Goal: Transaction & Acquisition: Purchase product/service

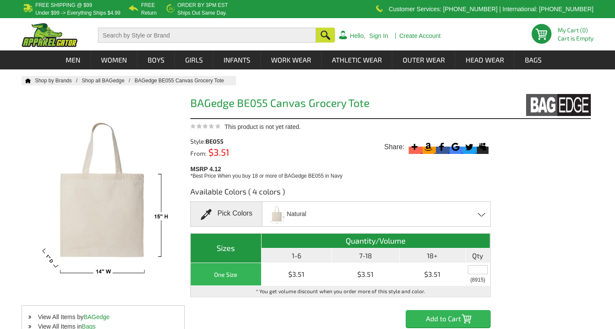
click at [357, 216] on div "Natural Black [PERSON_NAME] Natural Navy" at bounding box center [376, 214] width 229 height 25
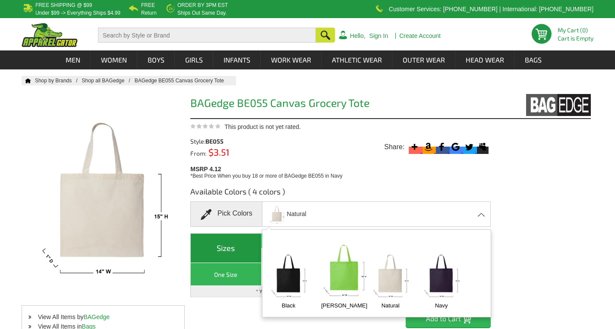
click at [443, 273] on img at bounding box center [441, 274] width 45 height 57
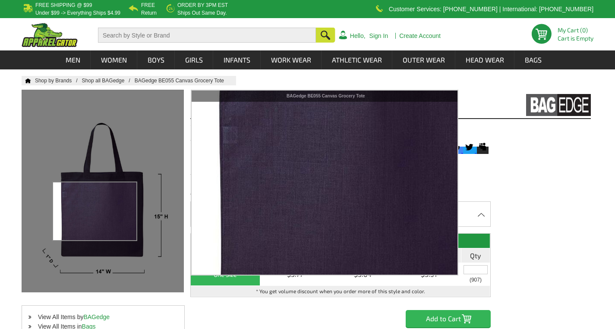
click at [96, 211] on div at bounding box center [103, 191] width 162 height 203
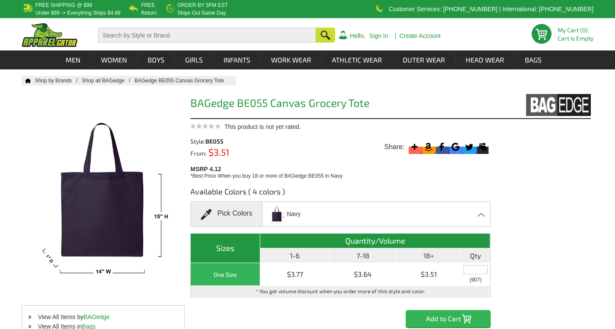
drag, startPoint x: 280, startPoint y: 212, endPoint x: 507, endPoint y: 0, distance: 310.6
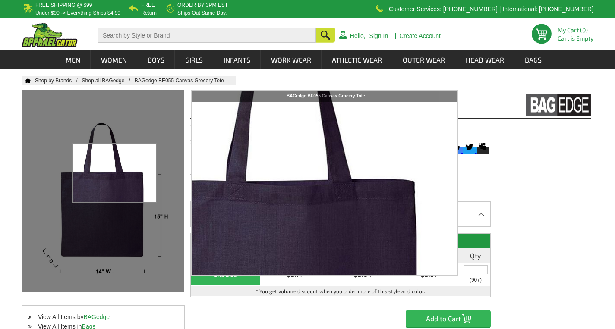
drag, startPoint x: 115, startPoint y: 173, endPoint x: 6, endPoint y: 239, distance: 127.4
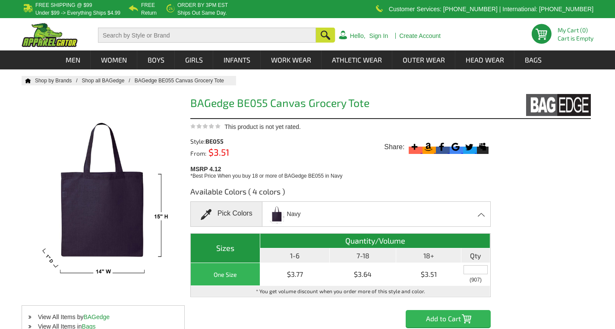
click at [473, 213] on div "Navy Black [PERSON_NAME] Natural Navy" at bounding box center [376, 214] width 229 height 25
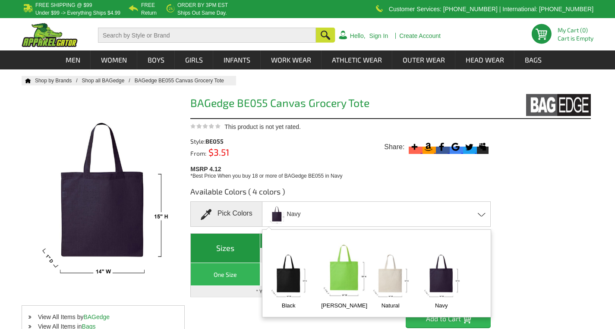
click at [294, 270] on img at bounding box center [288, 274] width 45 height 57
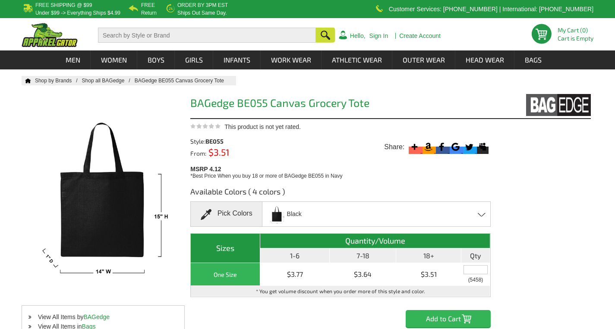
click at [93, 32] on div "0 My Cart (0) Cart is Empty Hello, Sign In Create Account" at bounding box center [308, 34] width 572 height 32
